Goal: Information Seeking & Learning: Learn about a topic

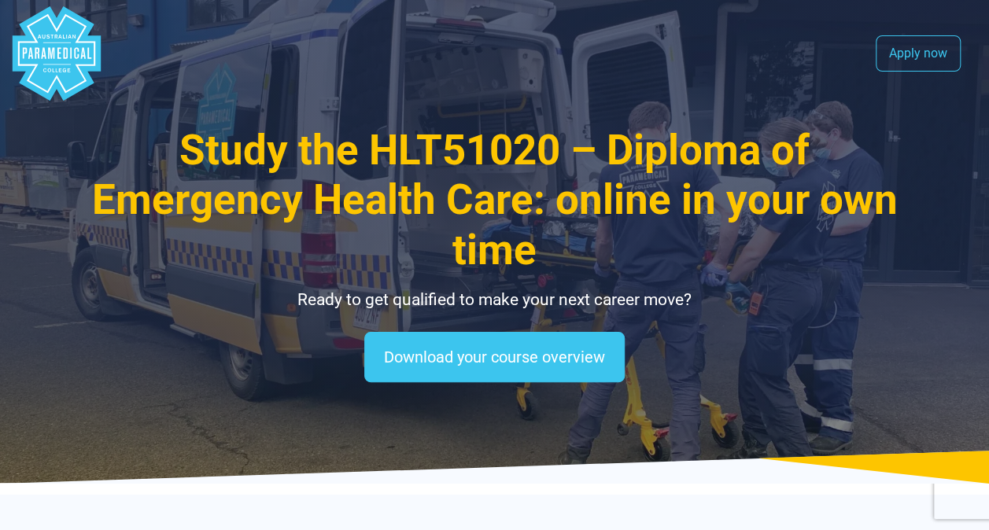
click at [980, 50] on div ".logo-block-c1{fill:#3CC5EE;} .logo-block-c2{fill:#FFF;} .logo-horizontal-c1{fi…" at bounding box center [494, 53] width 989 height 107
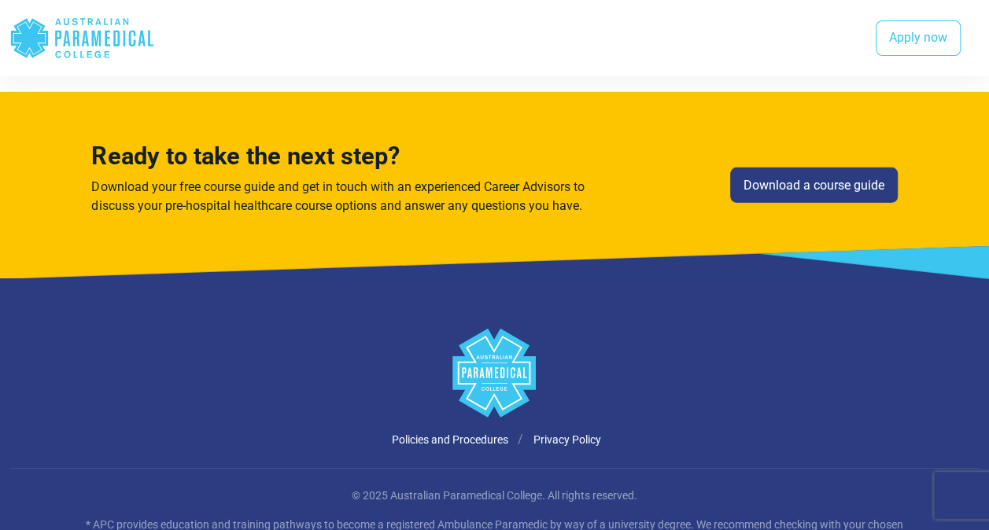
scroll to position [2250, 0]
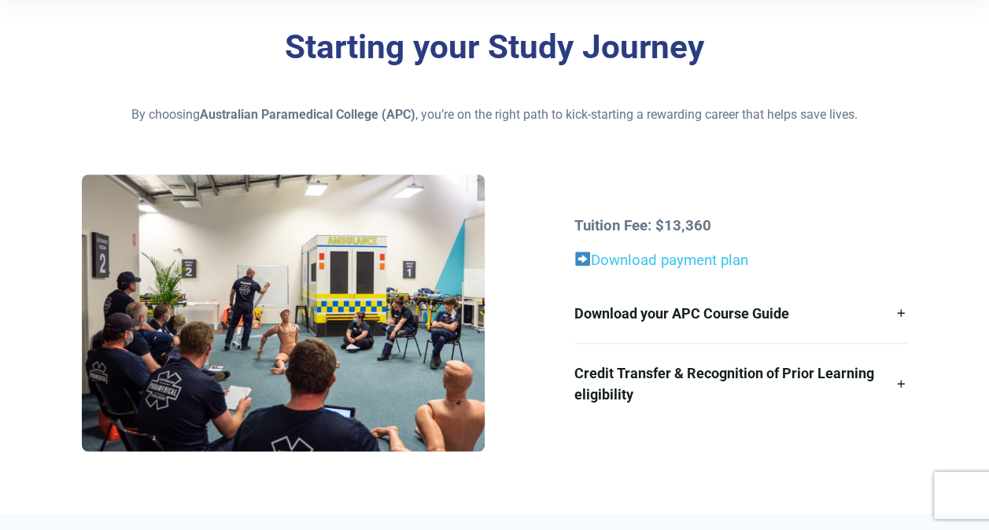
scroll to position [359, 0]
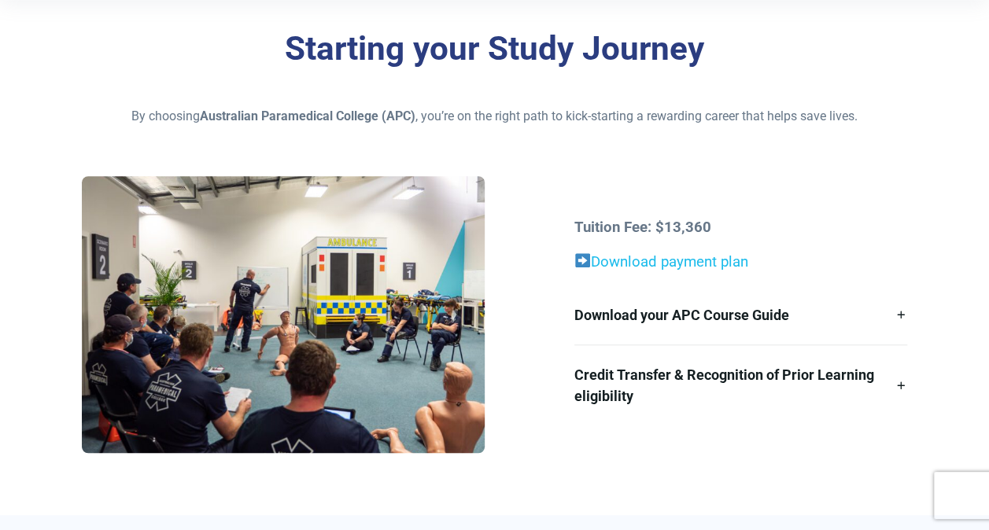
click at [612, 266] on link "Download payment plan" at bounding box center [669, 261] width 157 height 17
